Goal: Task Accomplishment & Management: Manage account settings

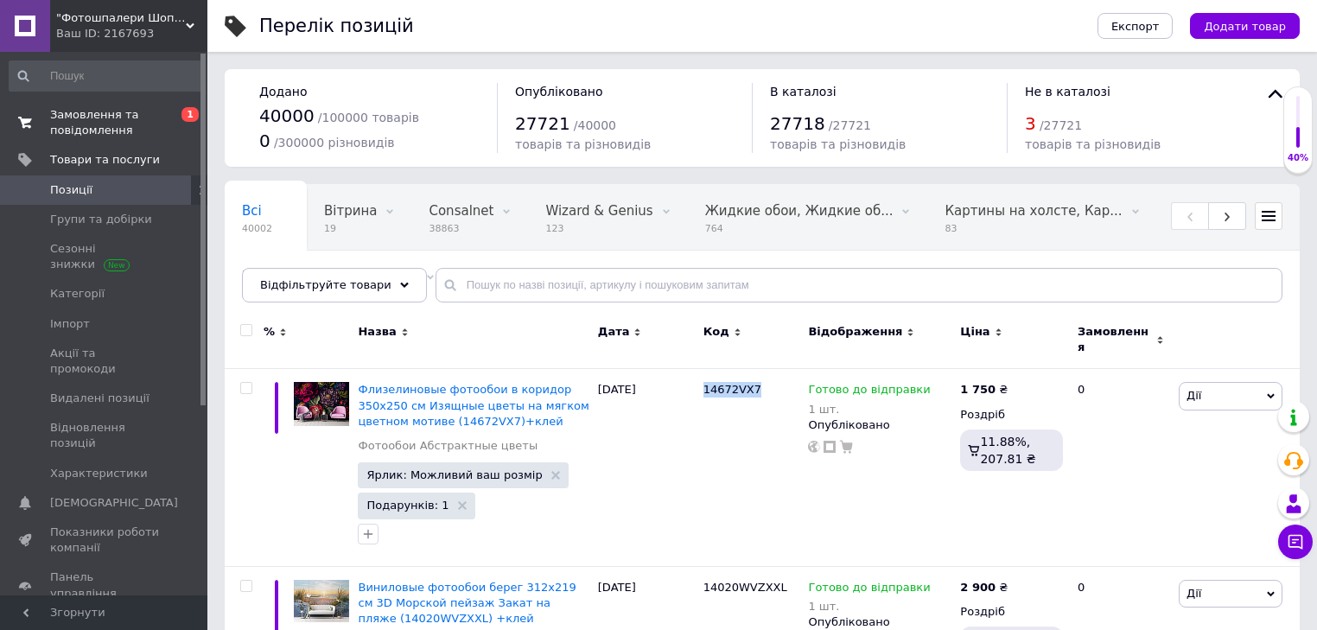
click at [104, 136] on span "Замовлення та повідомлення" at bounding box center [105, 122] width 110 height 31
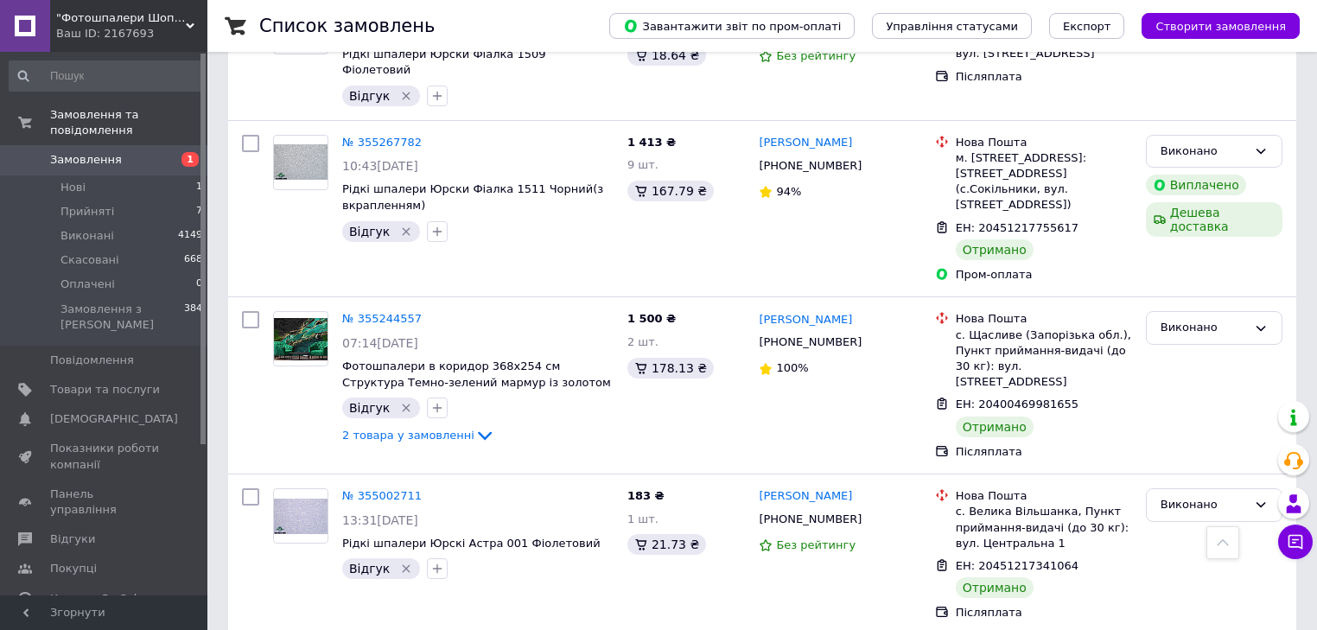
scroll to position [2557, 0]
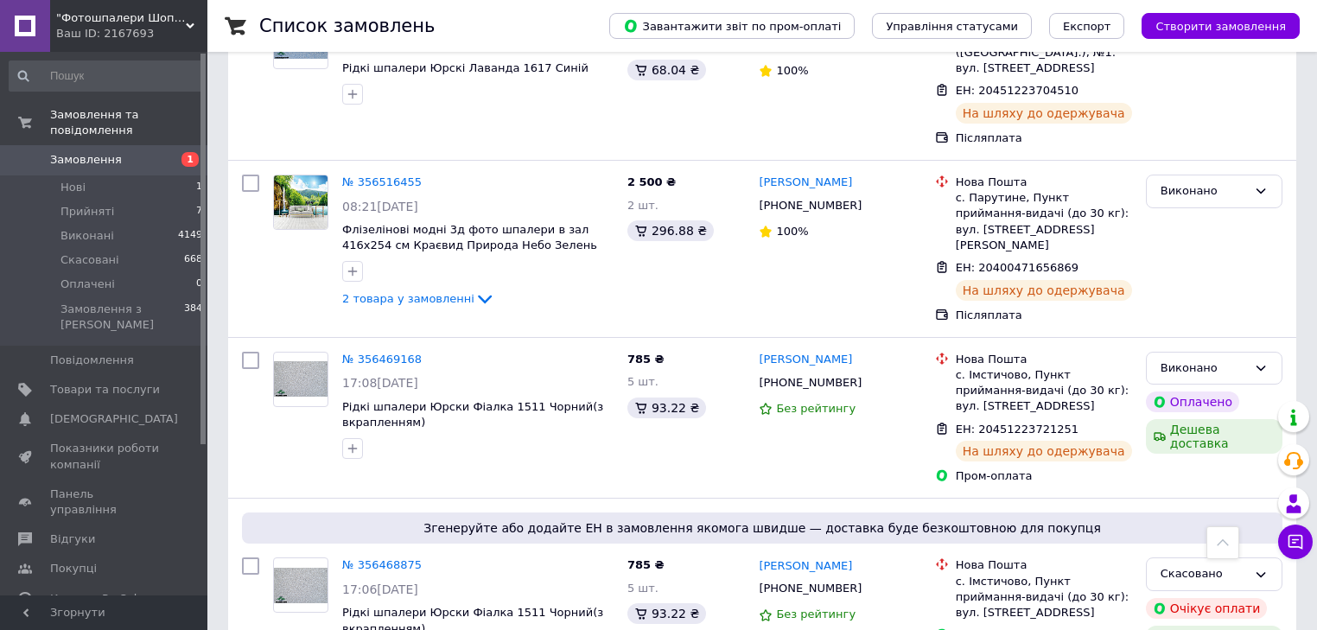
scroll to position [760, 0]
